Goal: Task Accomplishment & Management: Manage account settings

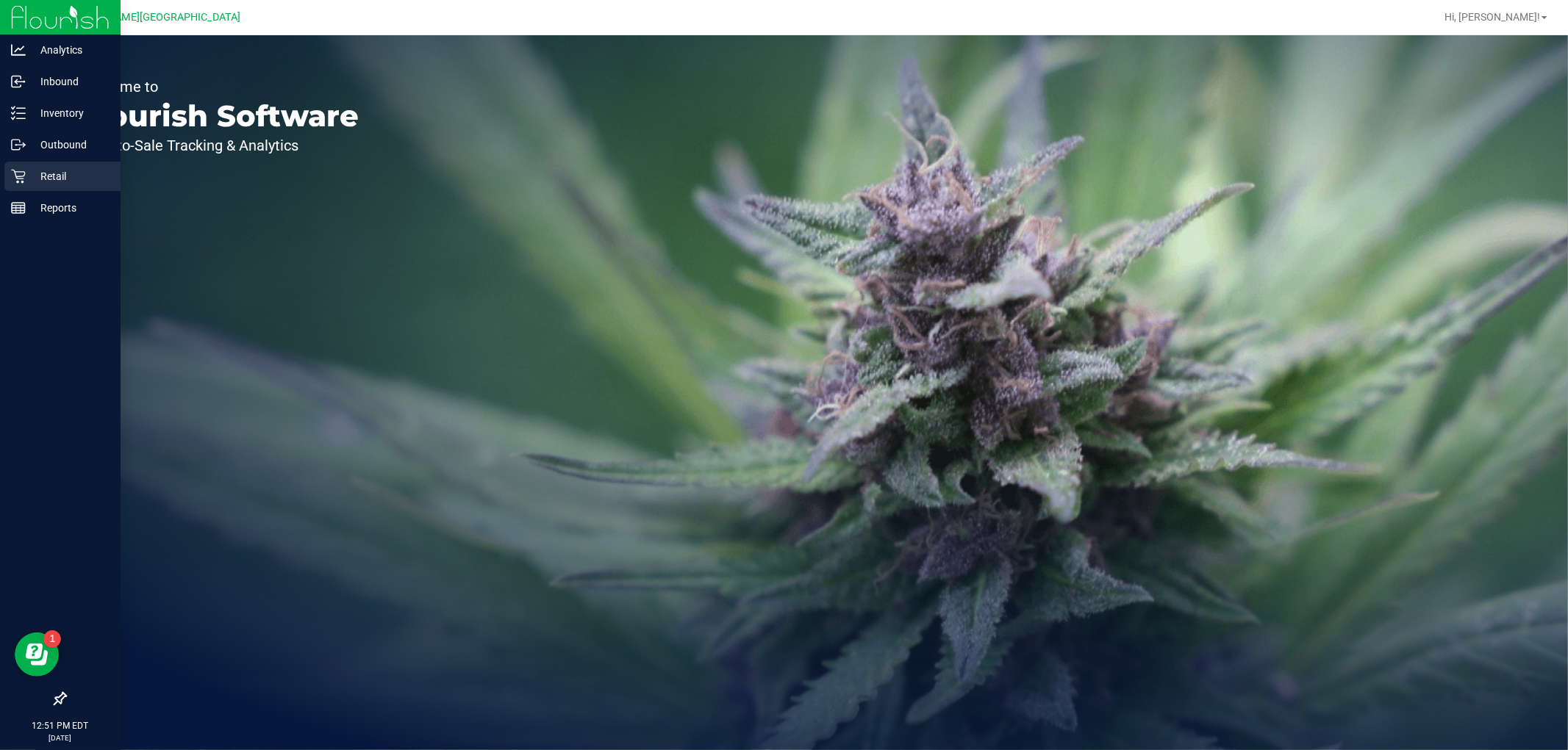
click at [32, 184] on p "Retail" at bounding box center [69, 176] width 88 height 18
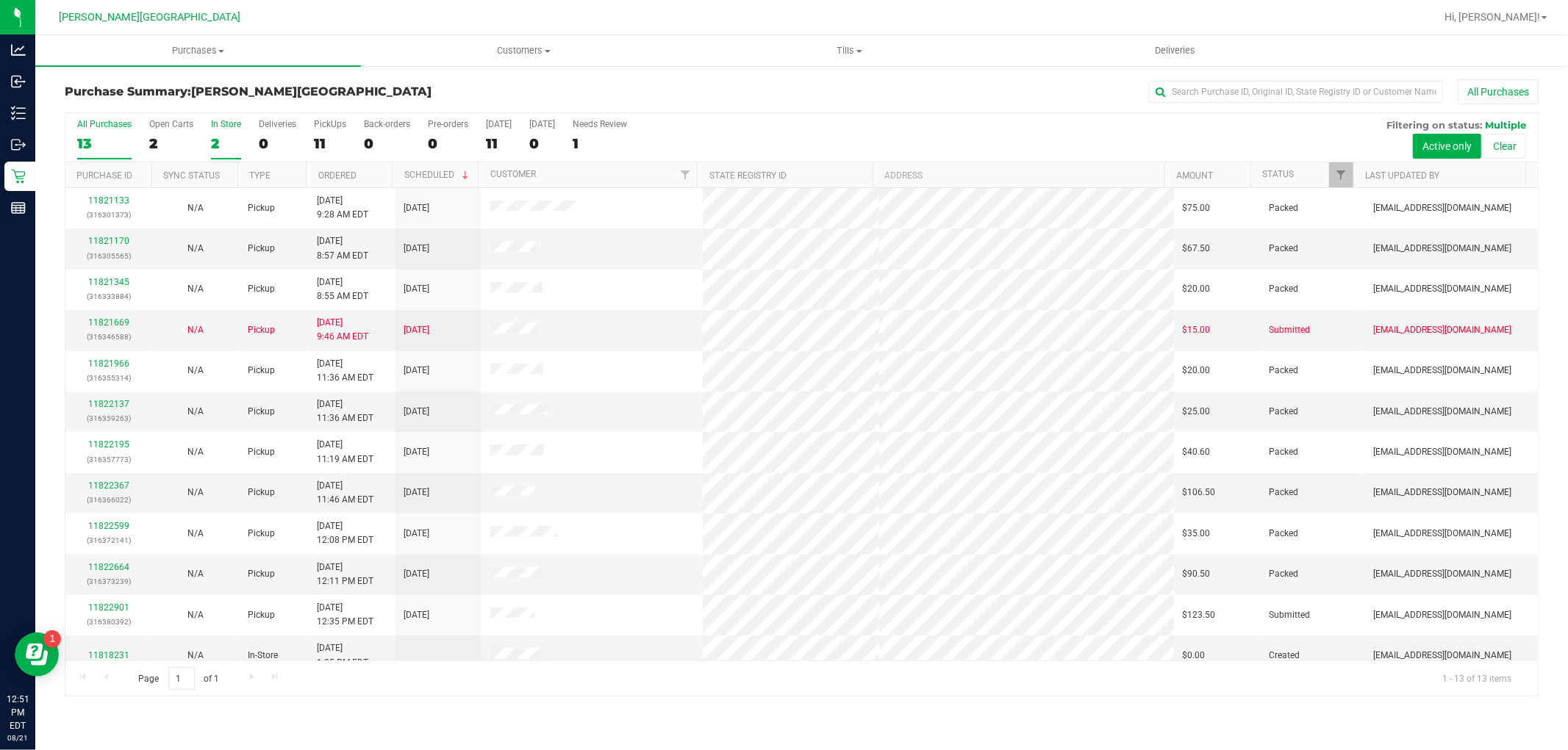
click at [213, 135] on div "2" at bounding box center [226, 143] width 31 height 17
click at [0, 0] on input "In Store 2" at bounding box center [0, 0] width 0 height 0
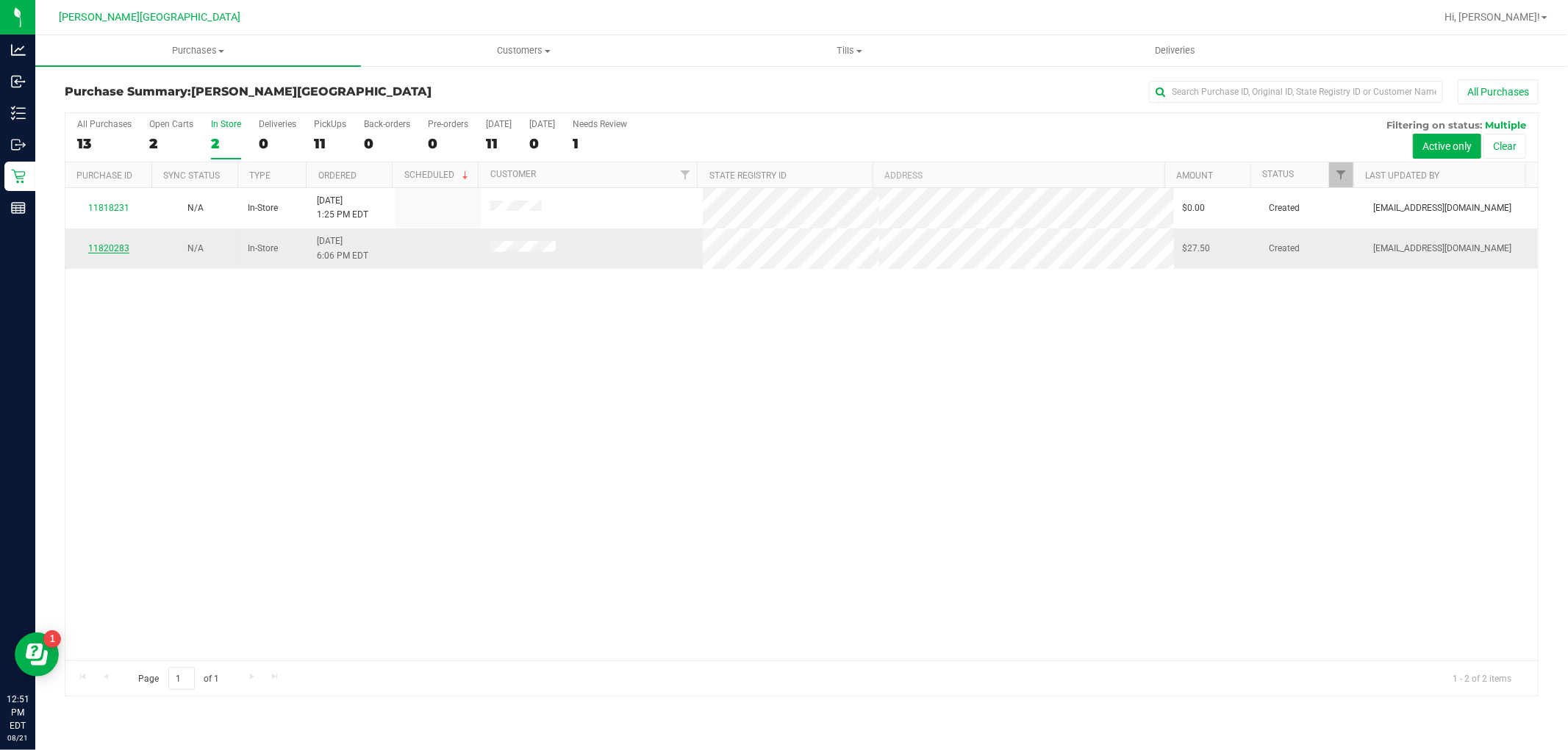
click at [113, 252] on link "11820283" at bounding box center [108, 248] width 42 height 10
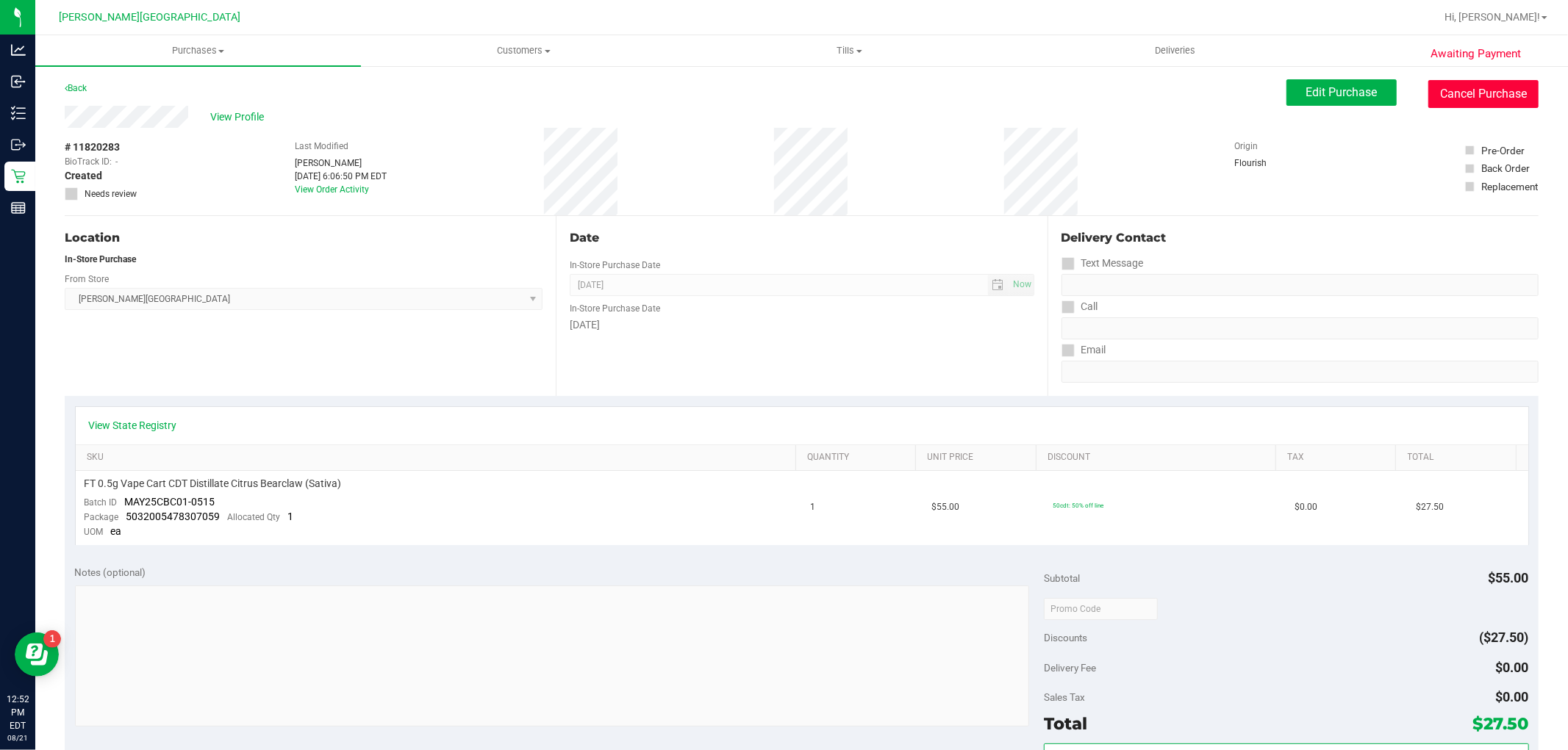
click at [1449, 96] on button "Cancel Purchase" at bounding box center [1483, 94] width 110 height 28
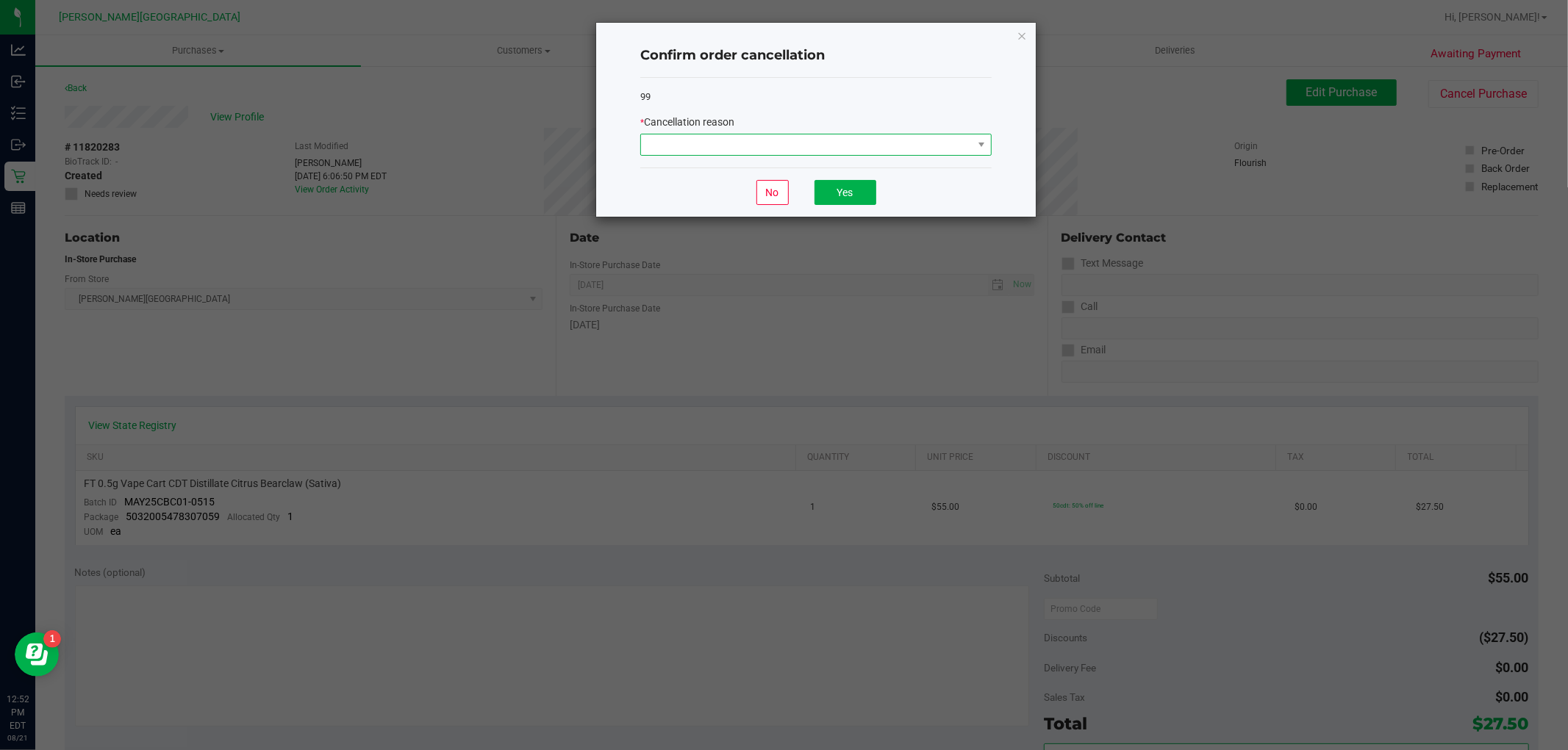
click at [945, 137] on span at bounding box center [807, 144] width 331 height 20
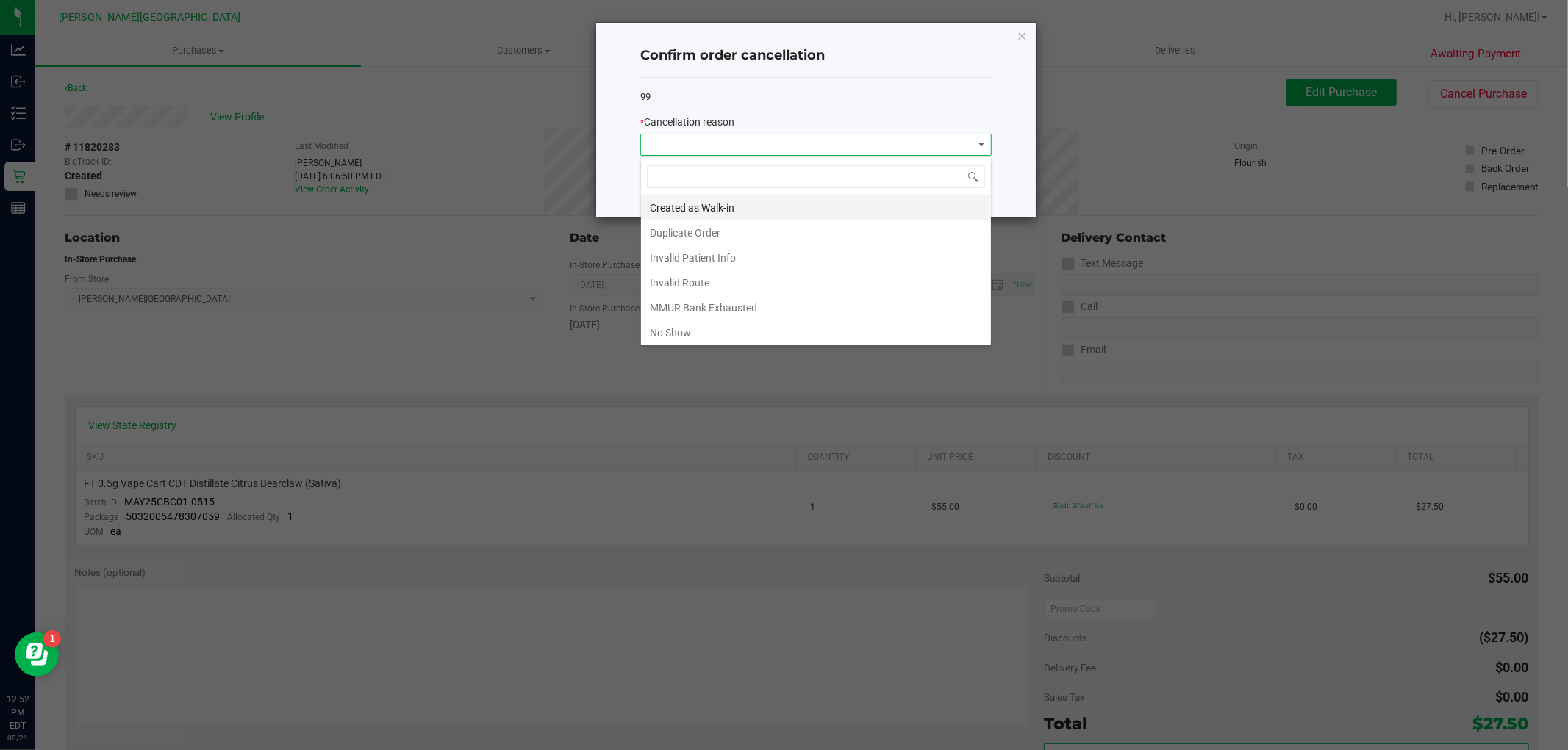
scroll to position [22, 351]
click at [695, 327] on li "No Show" at bounding box center [816, 333] width 350 height 25
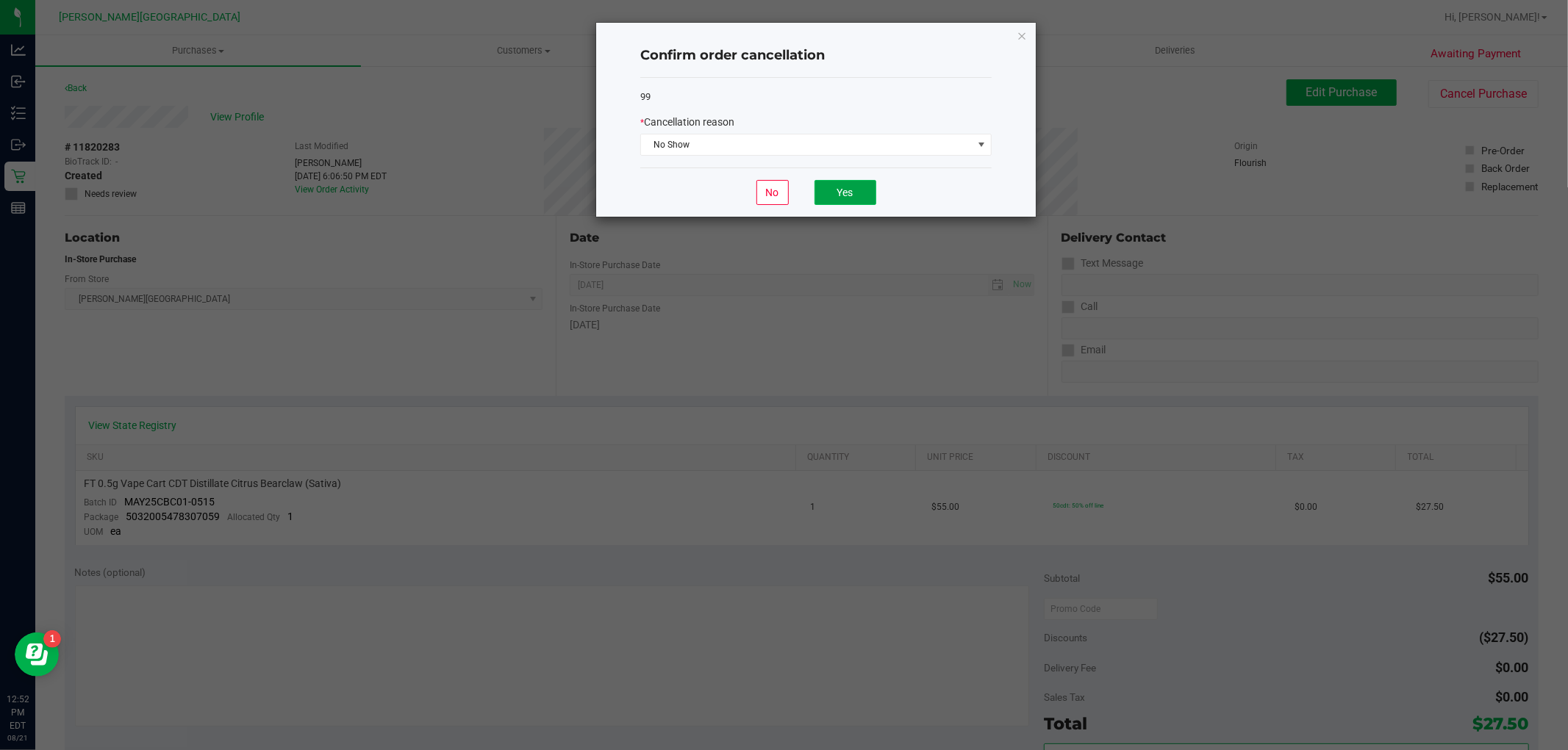
click at [849, 194] on button "Yes" at bounding box center [846, 192] width 62 height 25
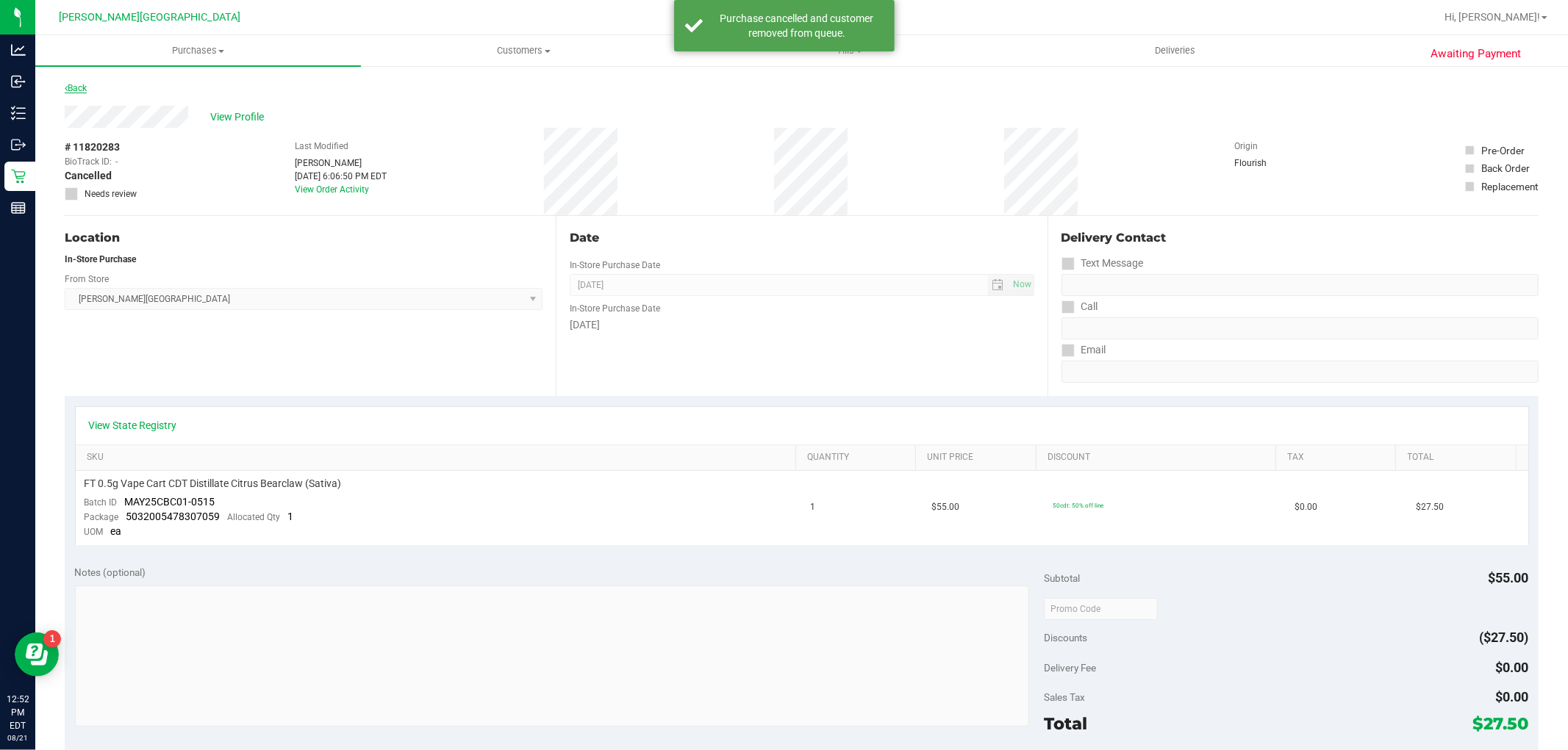
click at [84, 84] on link "Back" at bounding box center [76, 88] width 22 height 10
